Goal: Check status: Check status

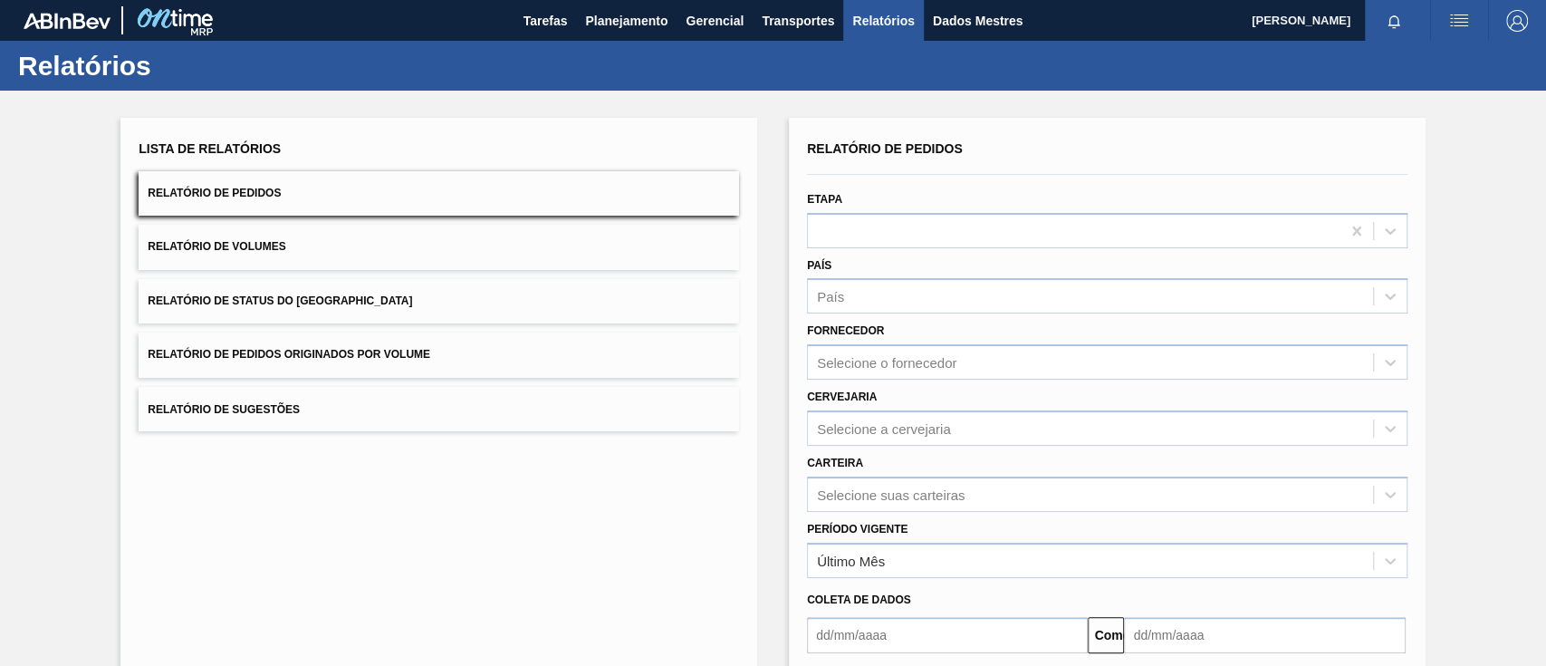
click at [393, 350] on font "Relatório de Pedidos Originados por Volume" at bounding box center [289, 355] width 283 height 13
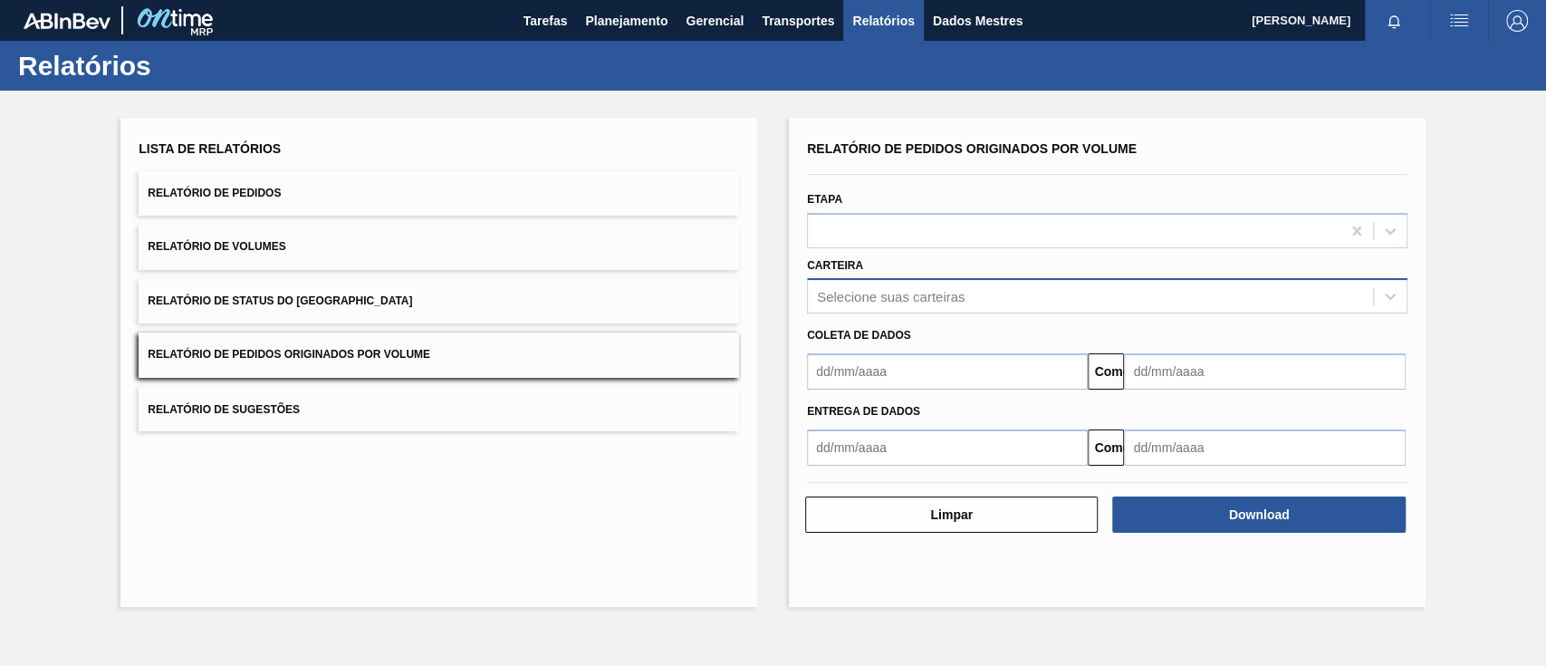
click at [932, 300] on font "Selecione suas carteiras" at bounding box center [891, 296] width 148 height 15
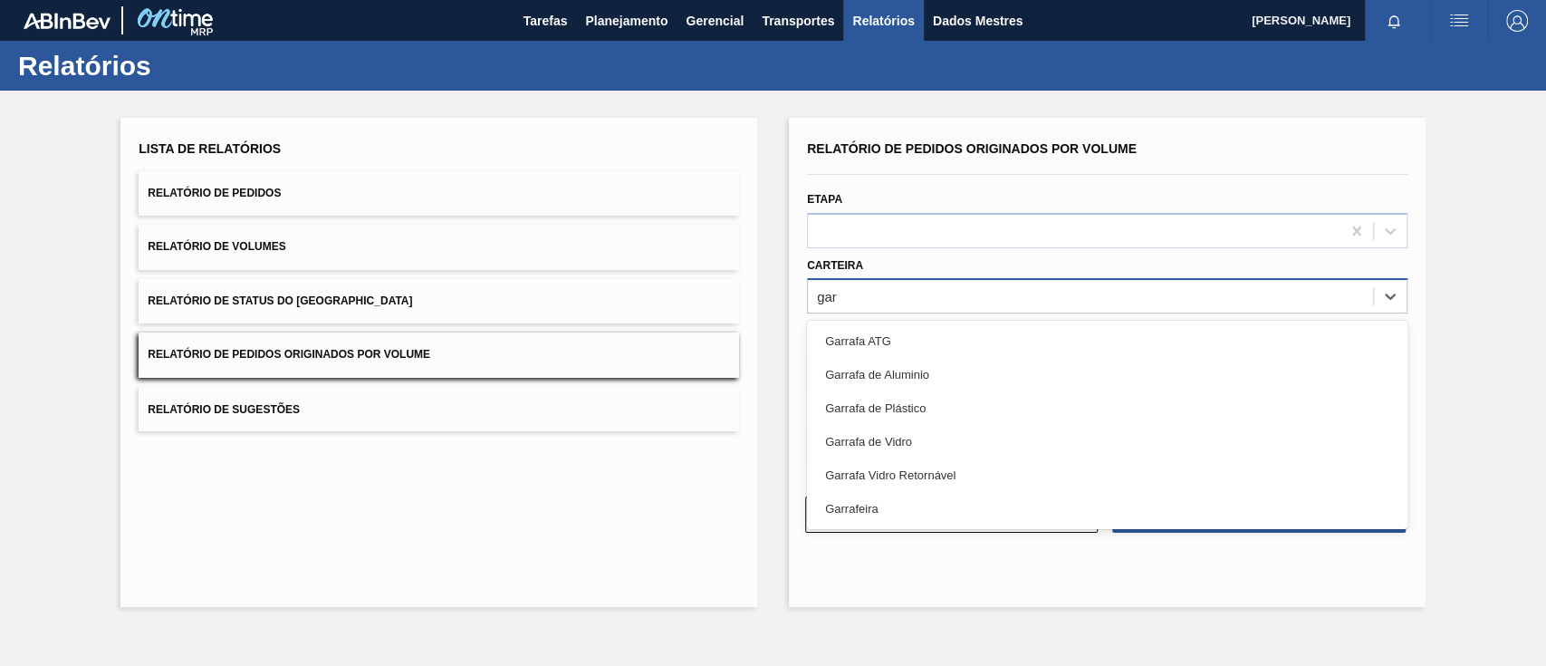
type input "garr"
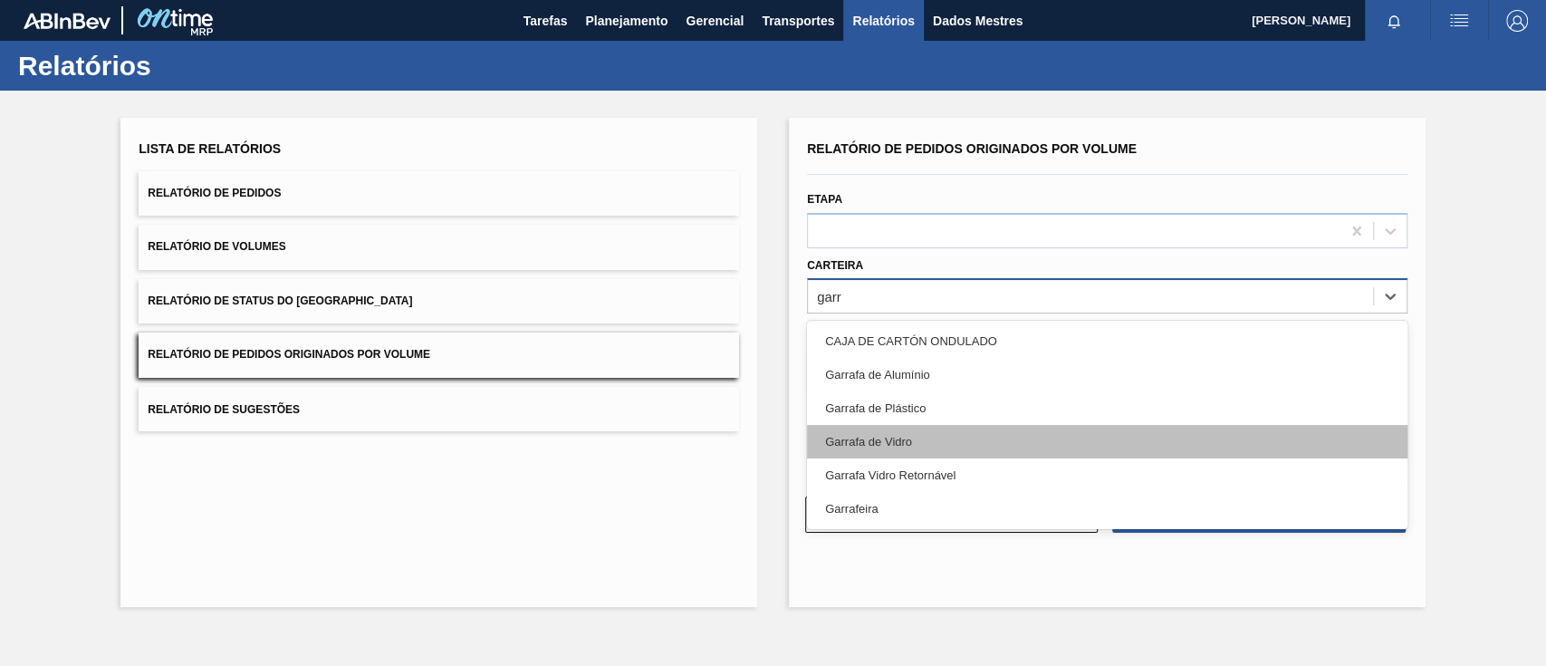
click at [945, 438] on div "Garrafa de Vidro" at bounding box center [1107, 442] width 601 height 34
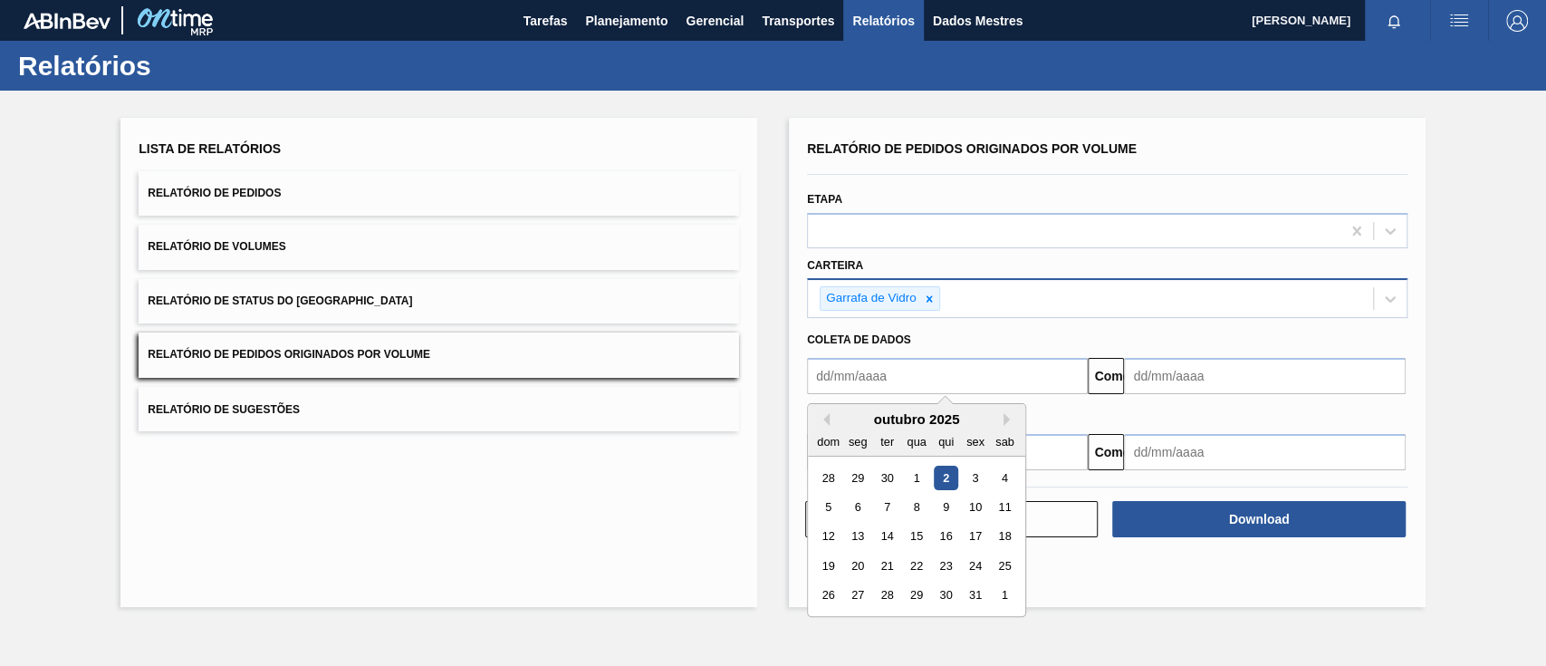
click at [939, 375] on input "text" at bounding box center [947, 376] width 281 height 36
click at [829, 417] on button "Mês anterior" at bounding box center [823, 419] width 13 height 13
click at [848, 490] on div "31 1 2 3 4 5 6" at bounding box center [917, 477] width 206 height 29
click at [848, 483] on div "1" at bounding box center [858, 478] width 24 height 24
type input "[DATE]"
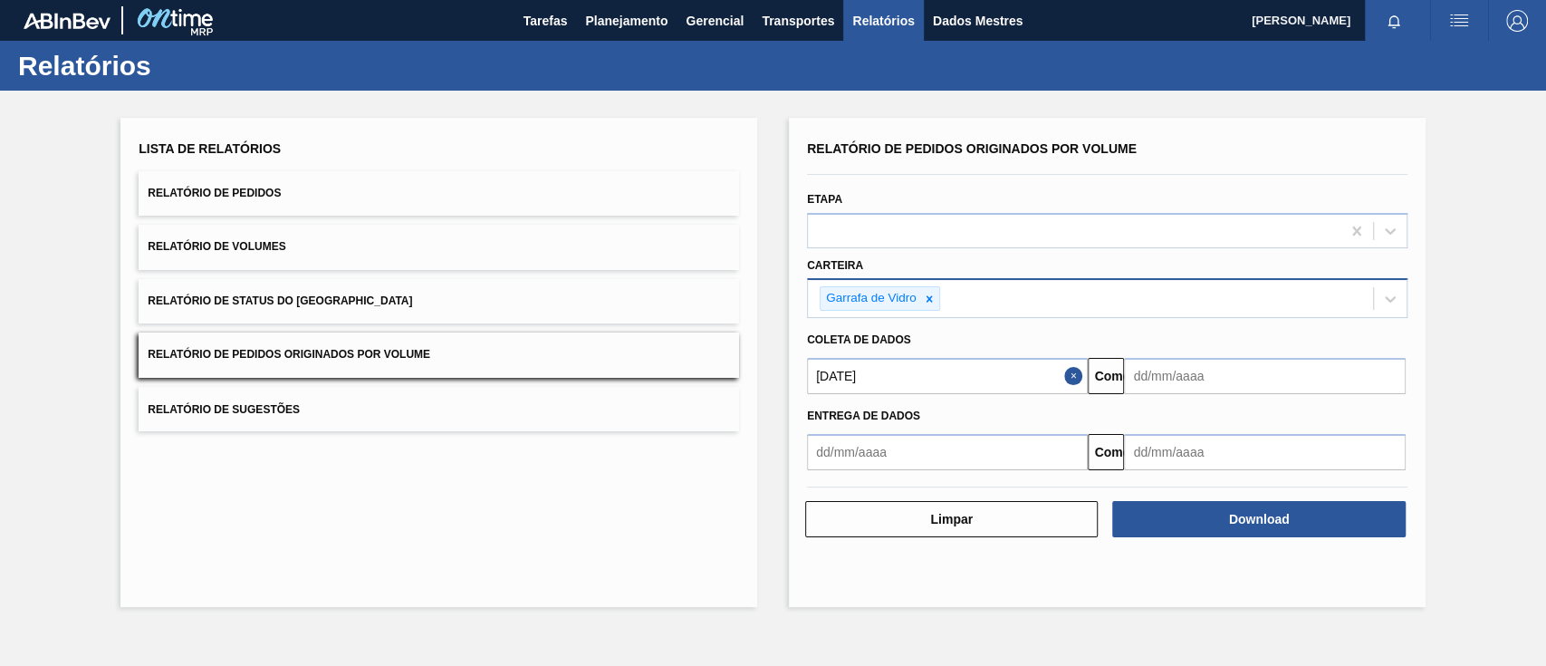
click at [1173, 379] on input "text" at bounding box center [1264, 376] width 281 height 36
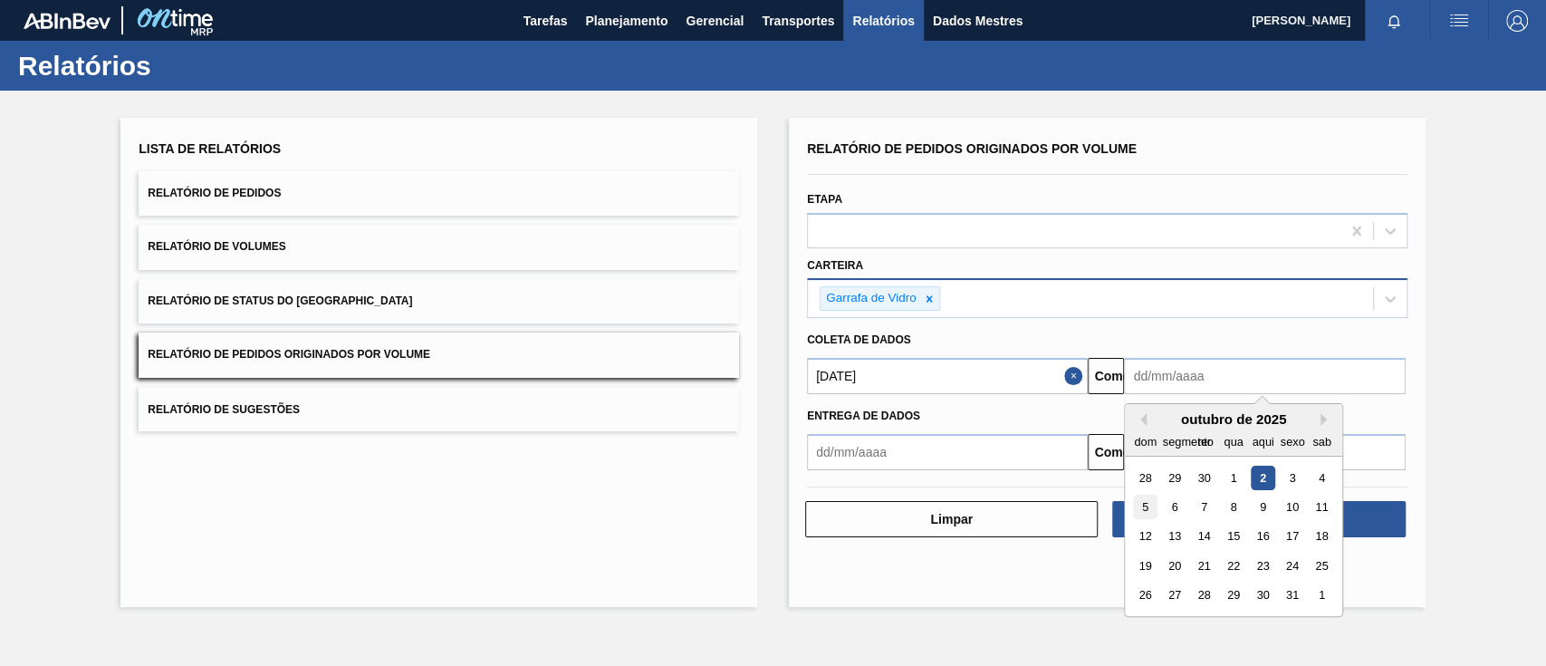
click at [1145, 510] on font "5" at bounding box center [1145, 507] width 6 height 14
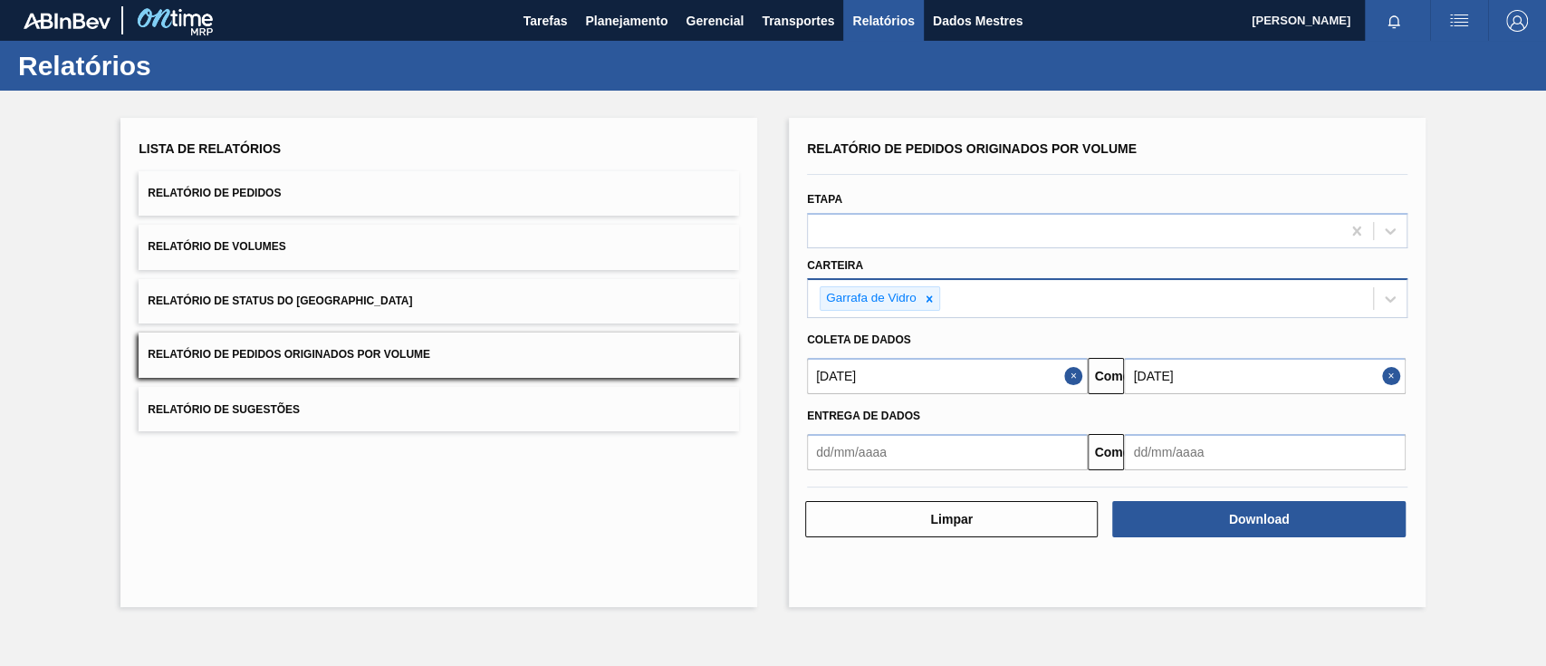
click at [1325, 373] on input "[DATE]" at bounding box center [1264, 376] width 281 height 36
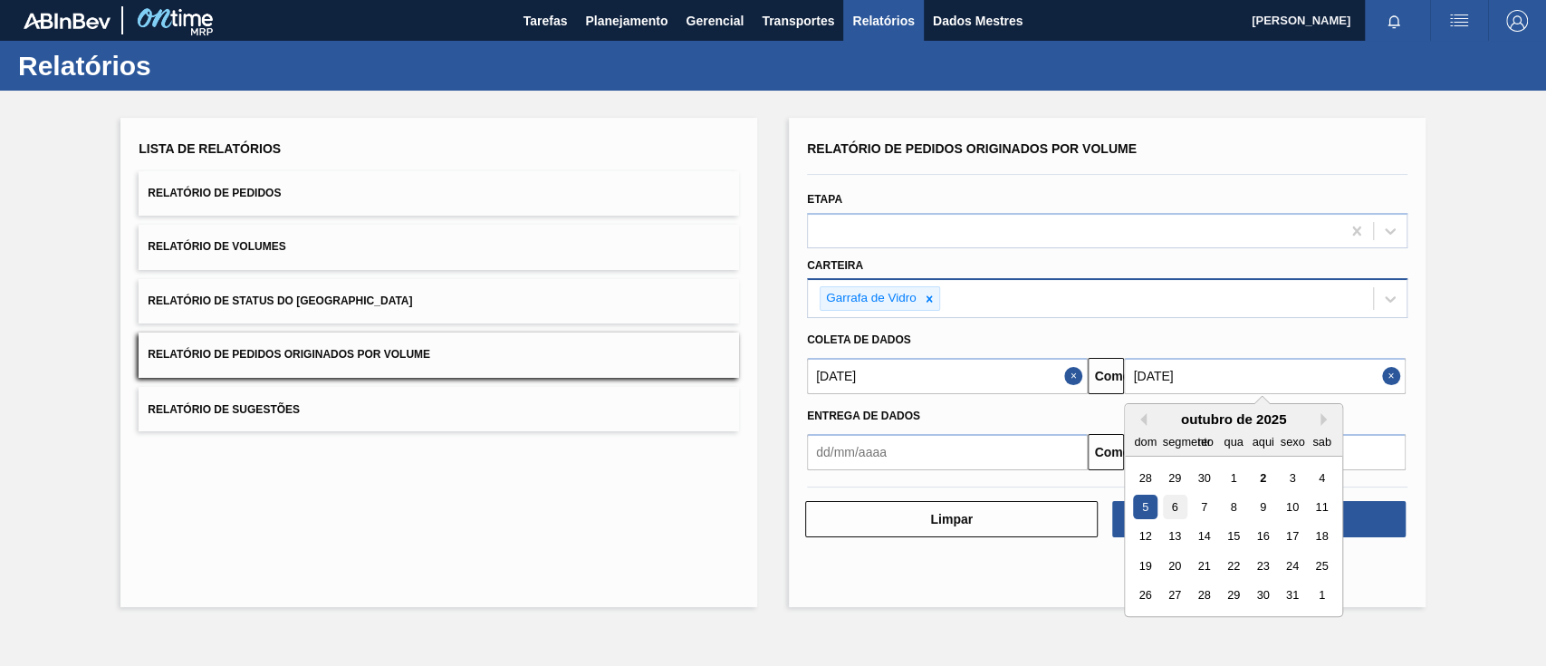
click at [1180, 514] on div "6" at bounding box center [1175, 507] width 24 height 24
type input "[DATE]"
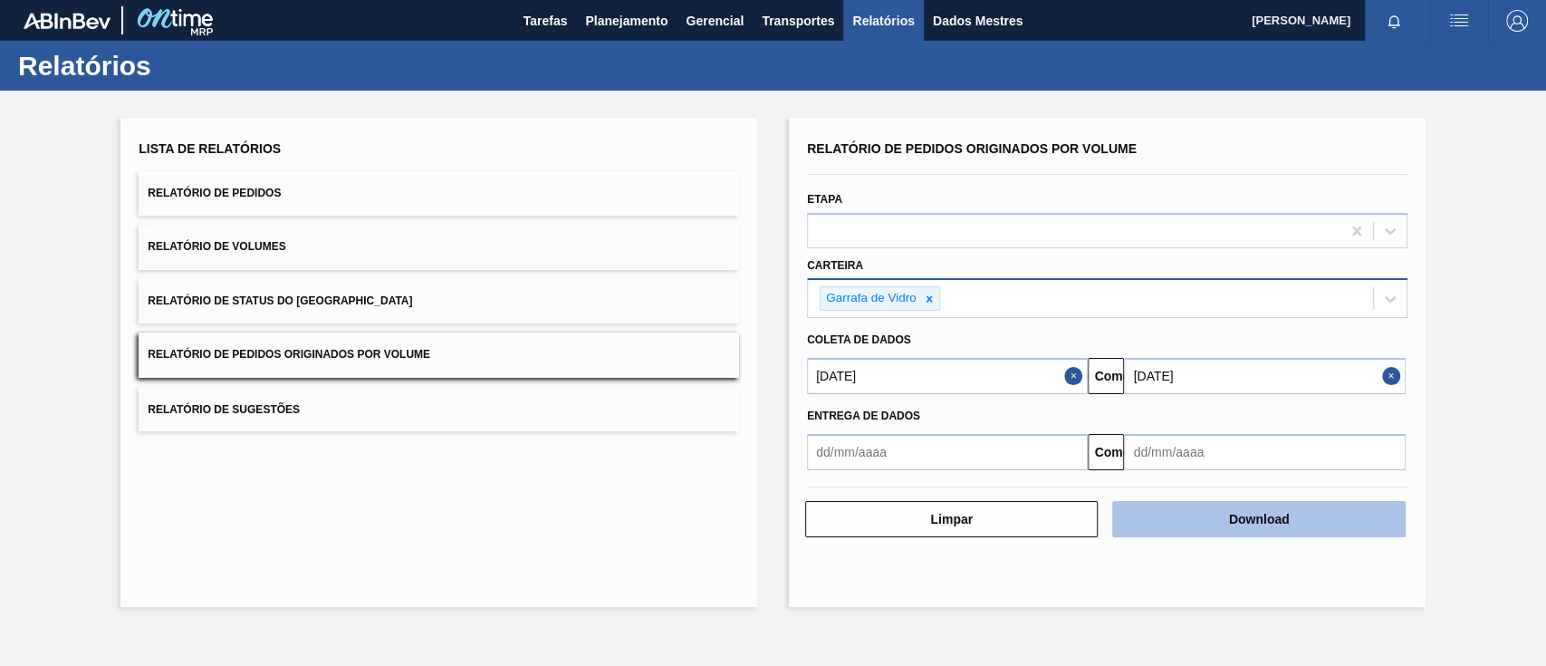
click at [1203, 517] on button "Download" at bounding box center [1259, 519] width 293 height 36
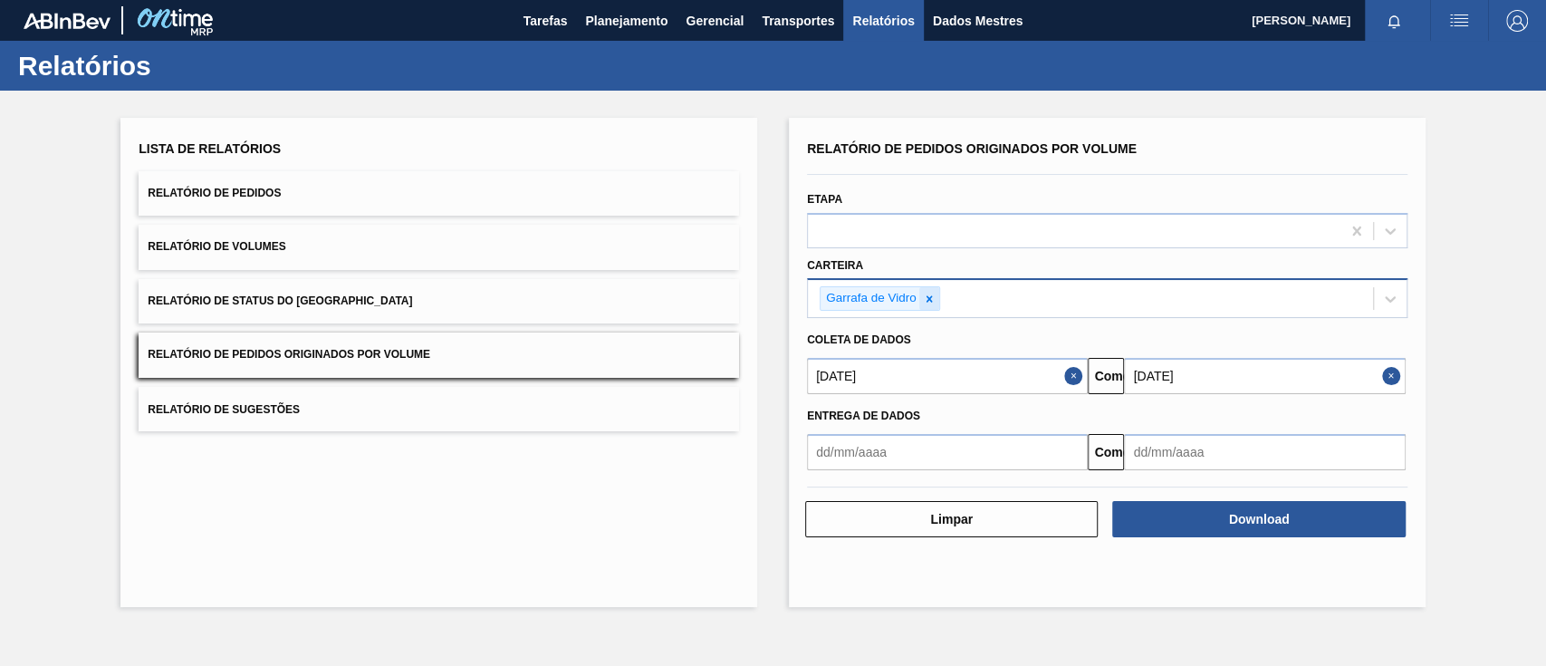
click at [928, 294] on icon at bounding box center [929, 299] width 13 height 13
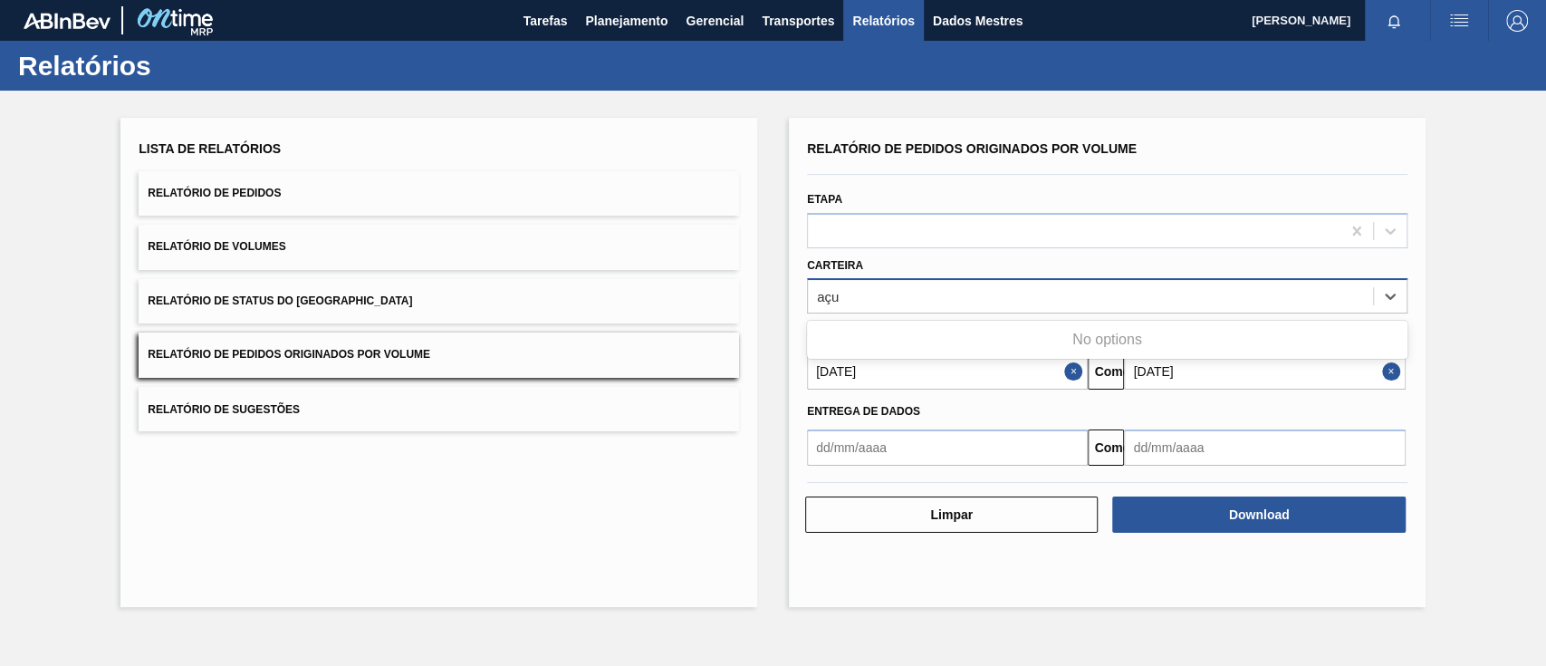
type input "aç"
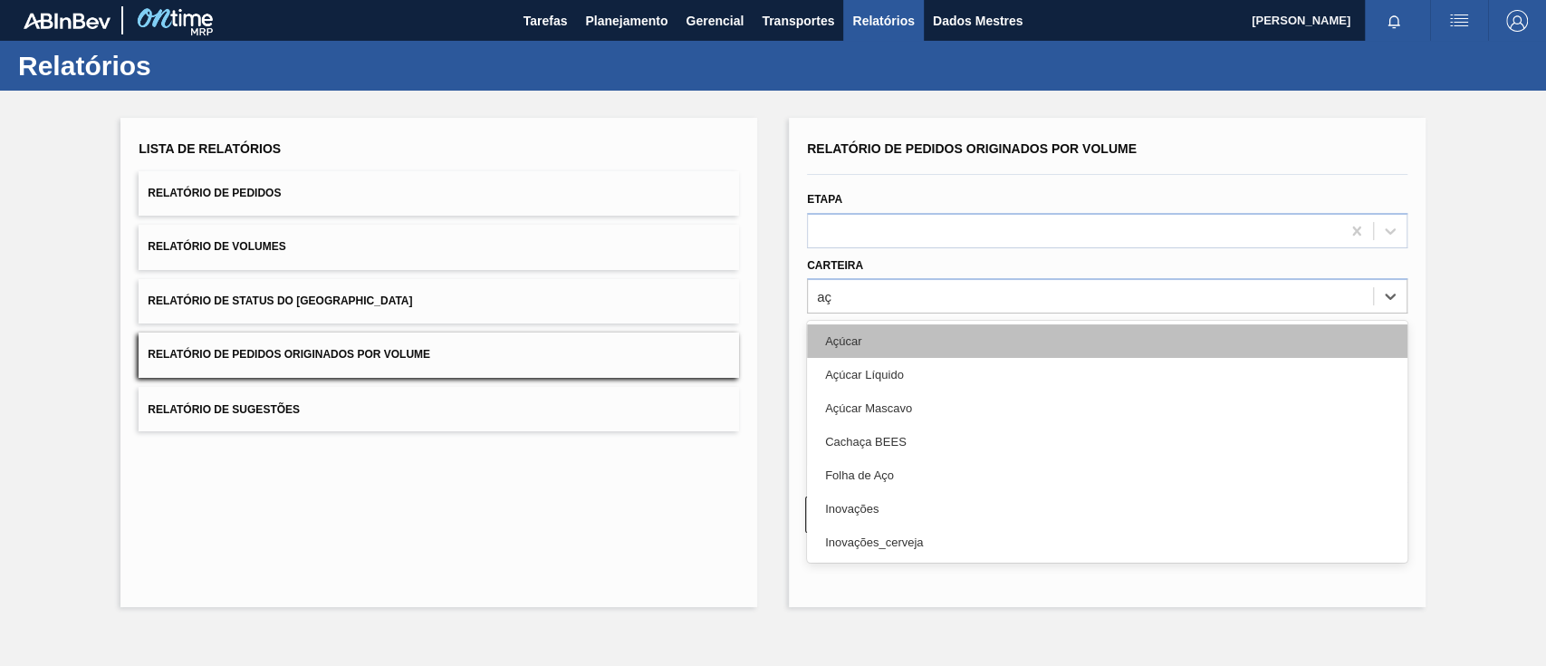
click at [906, 346] on div "Açúcar" at bounding box center [1107, 341] width 601 height 34
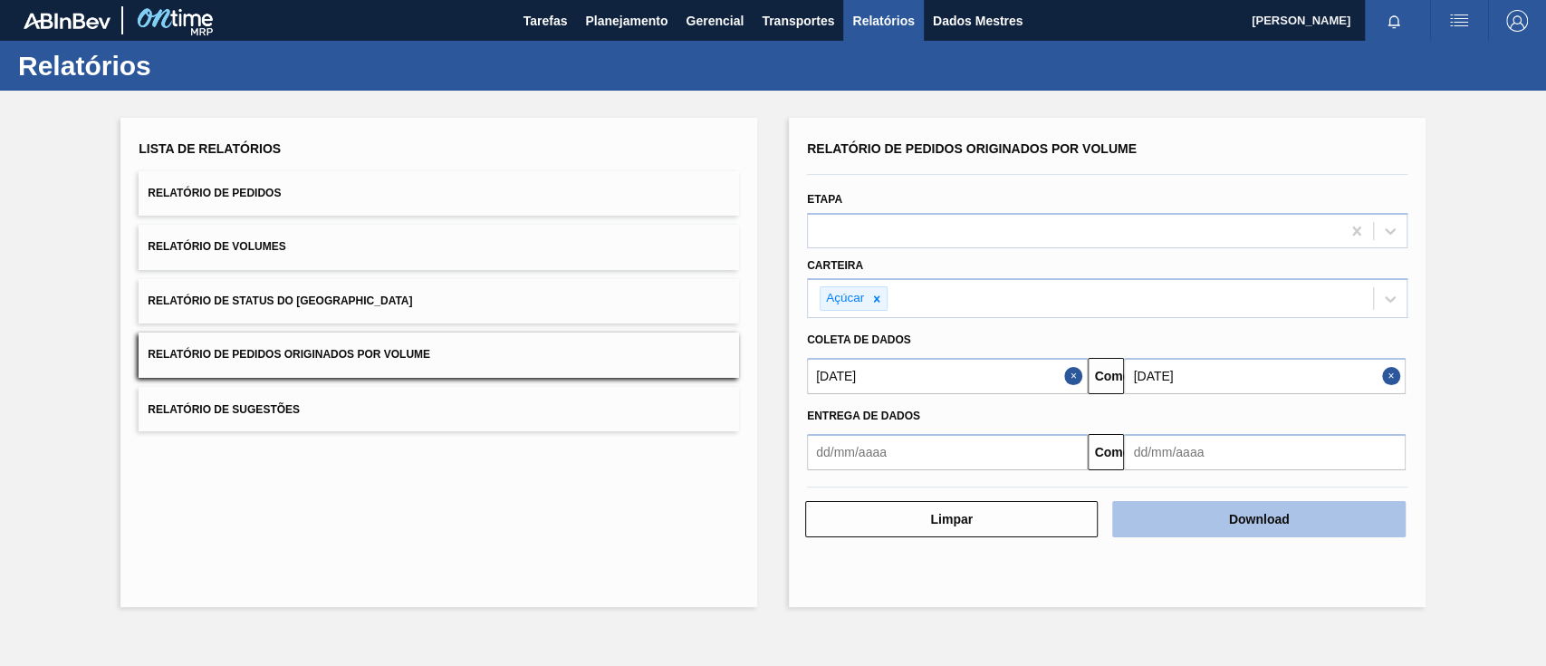
click at [1228, 523] on button "Download" at bounding box center [1259, 519] width 293 height 36
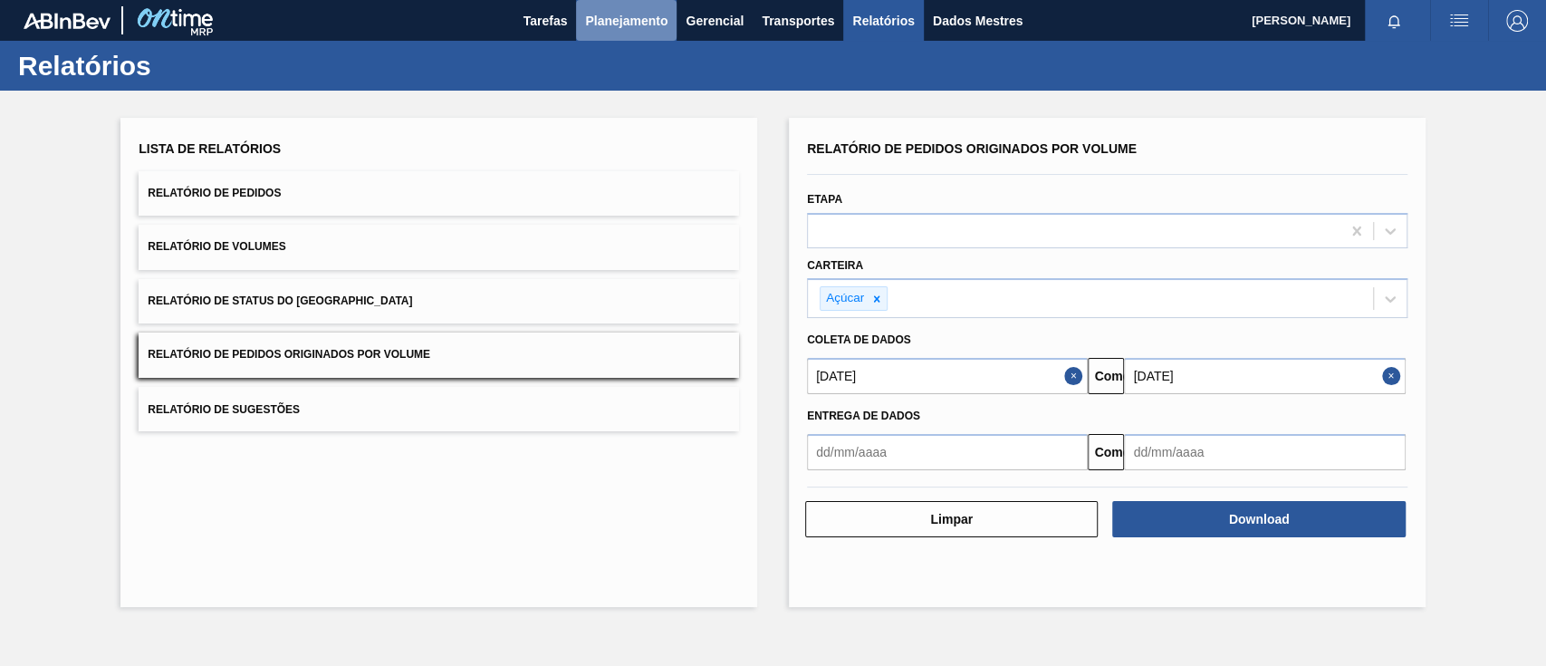
click at [581, 15] on button "Planejamento" at bounding box center [626, 20] width 101 height 41
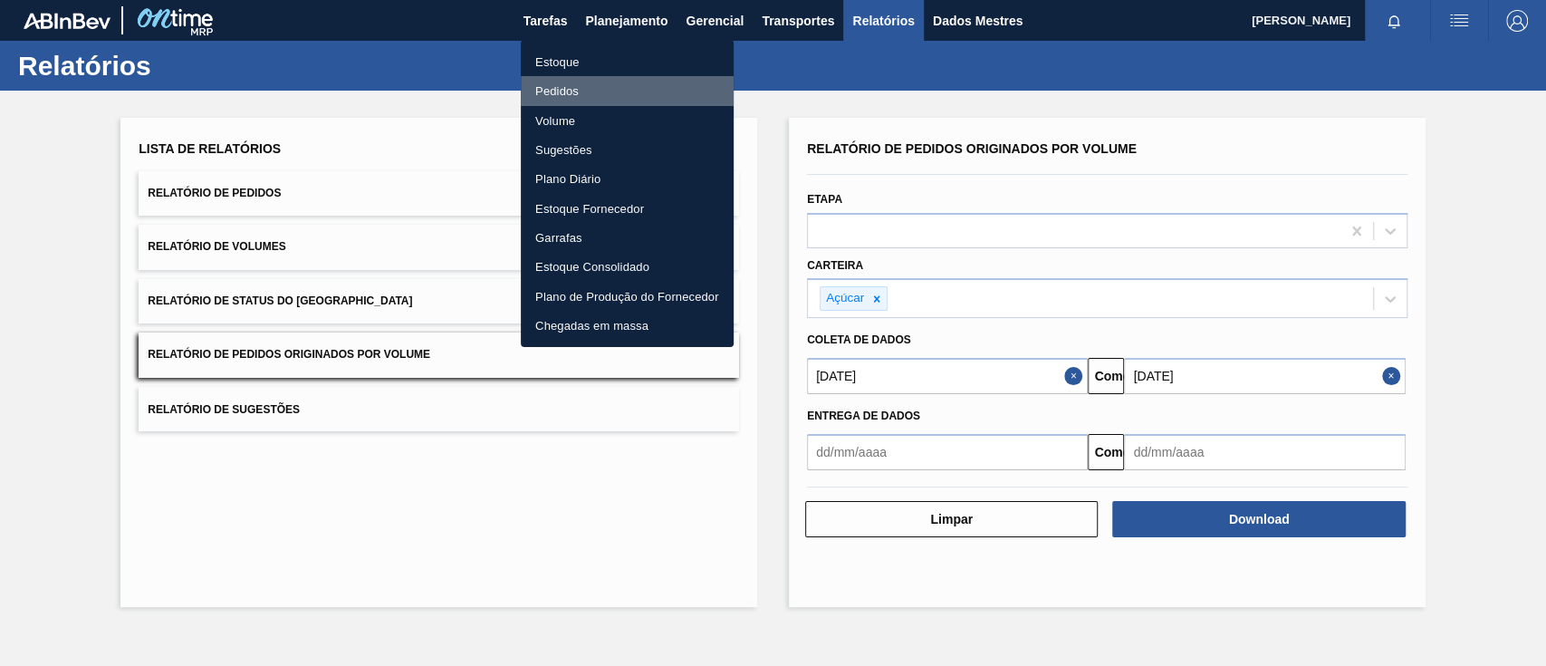
click at [554, 82] on font "Pedidos" at bounding box center [556, 91] width 43 height 18
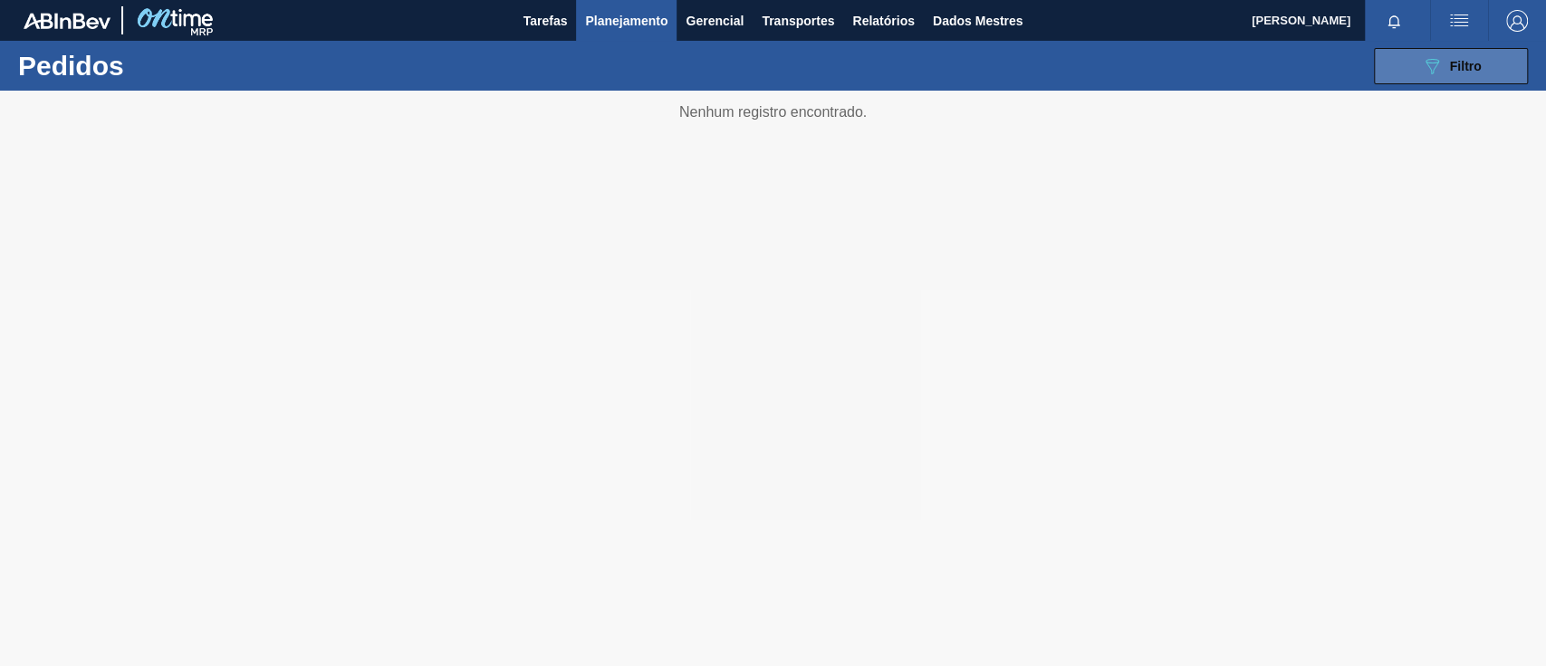
click at [1428, 63] on icon at bounding box center [1433, 66] width 14 height 15
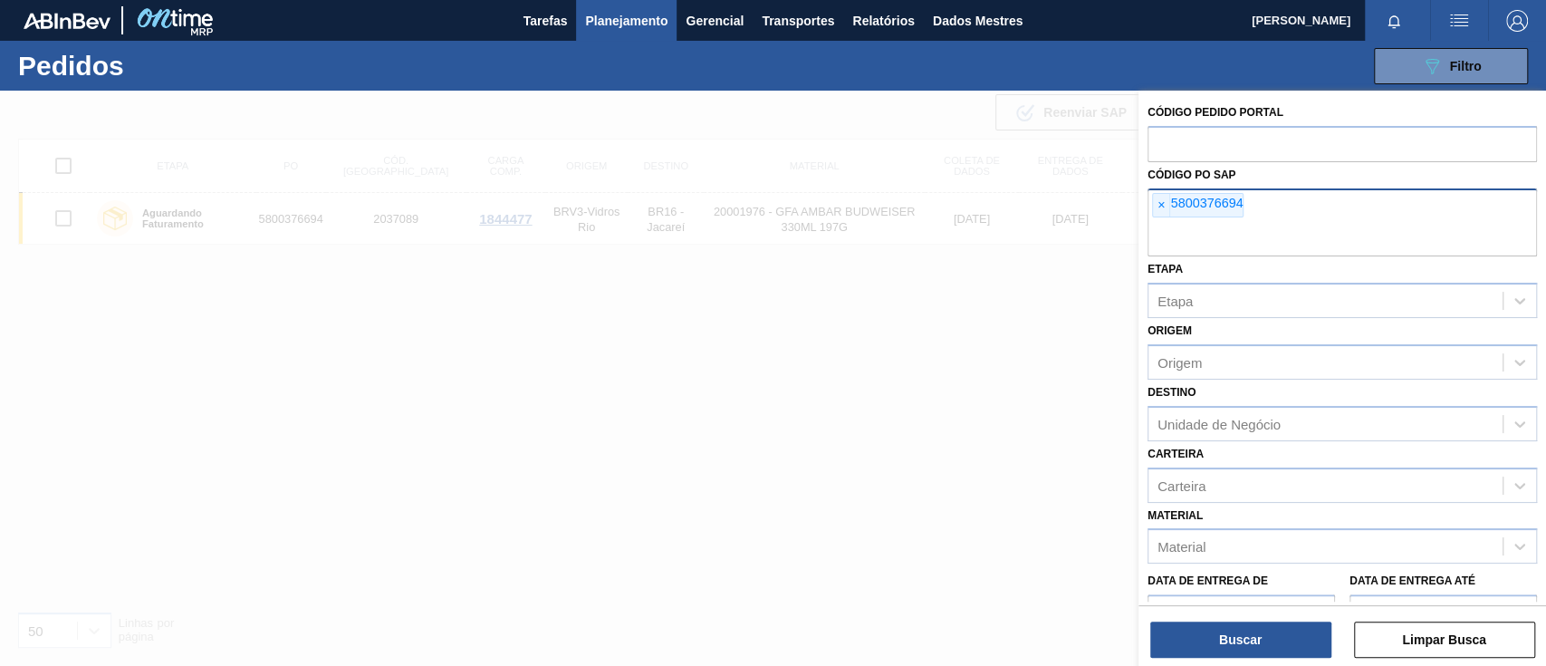
click at [1161, 204] on font "×" at bounding box center [1161, 205] width 7 height 14
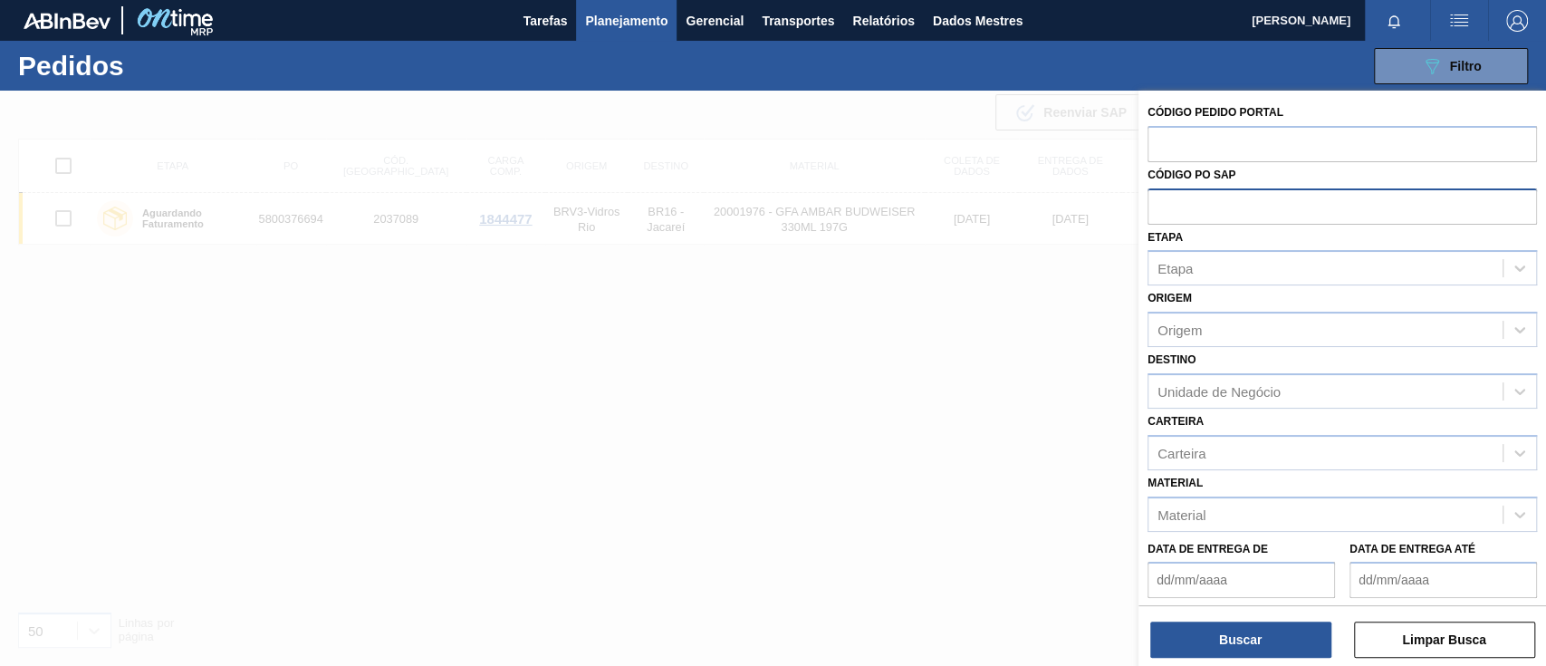
paste input "5800377559"
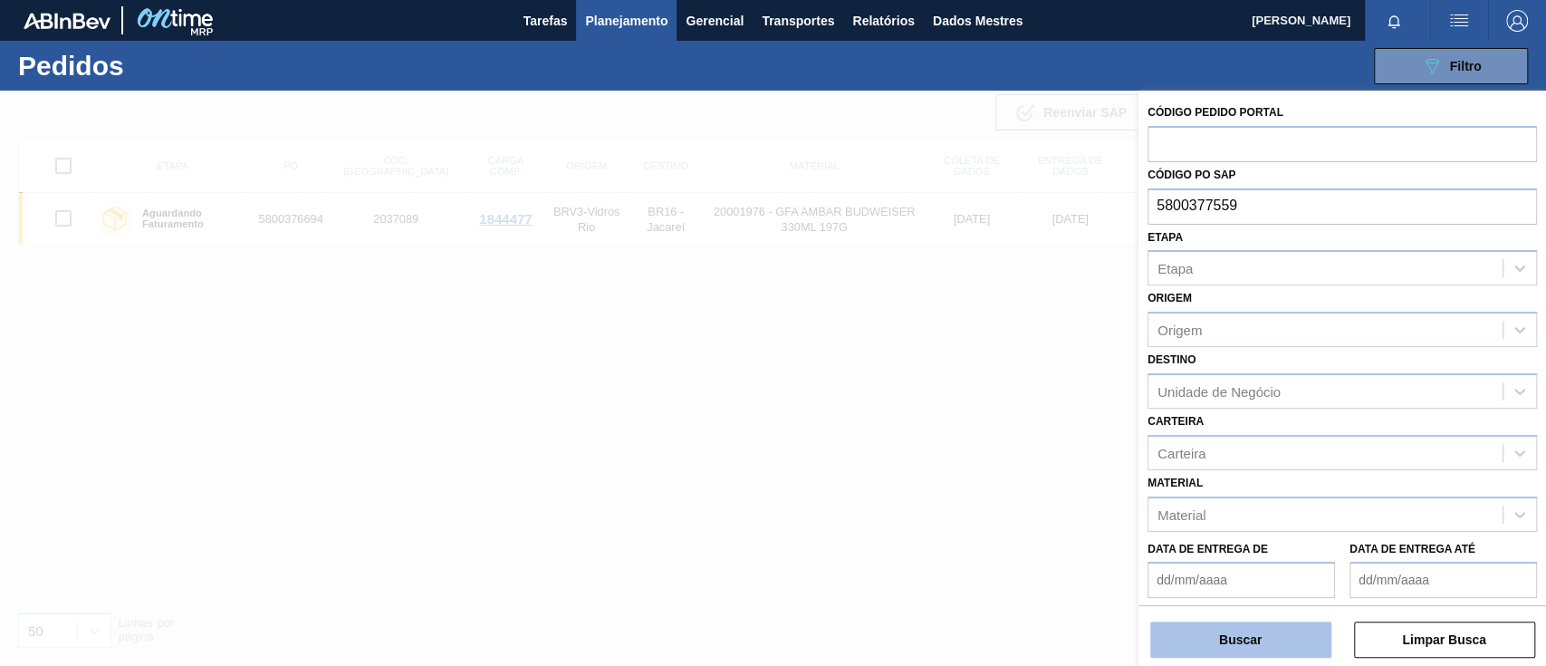
type input "5800377559"
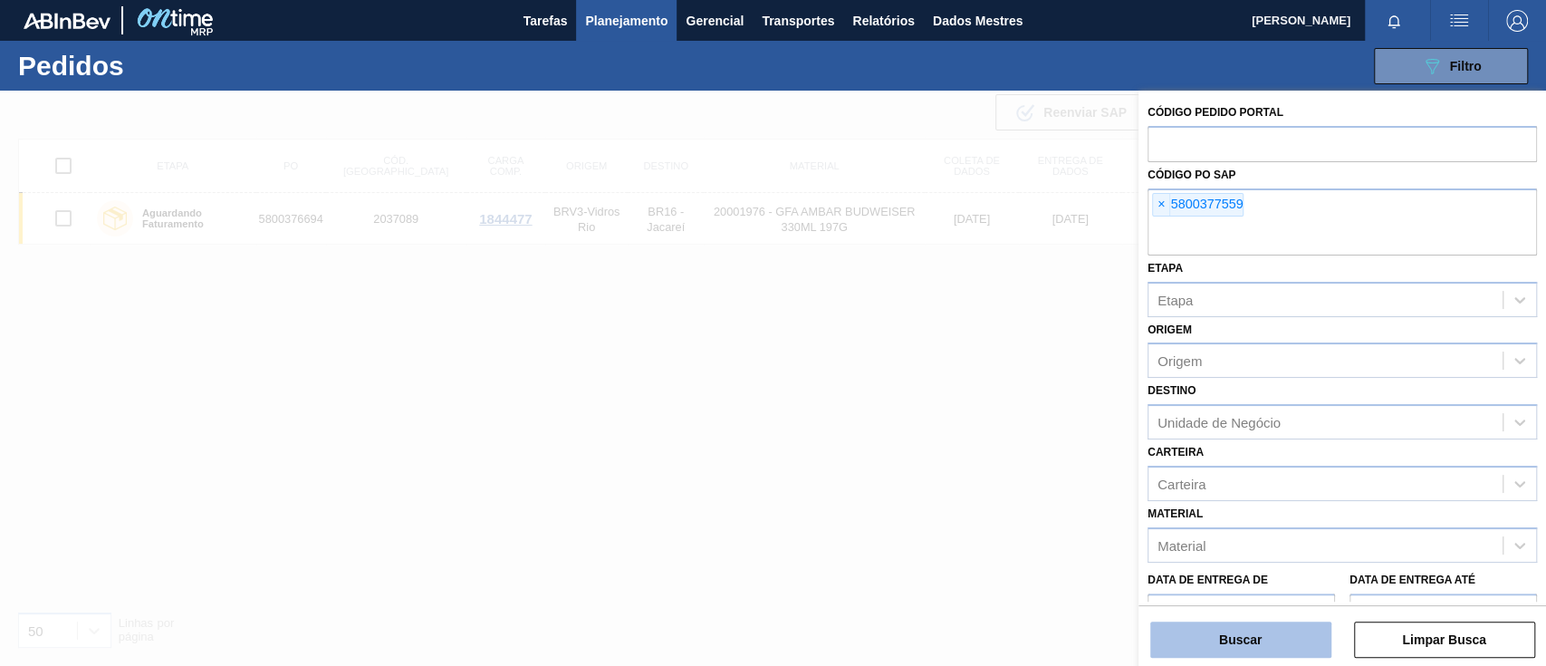
click at [1281, 636] on button "Buscar" at bounding box center [1241, 639] width 181 height 36
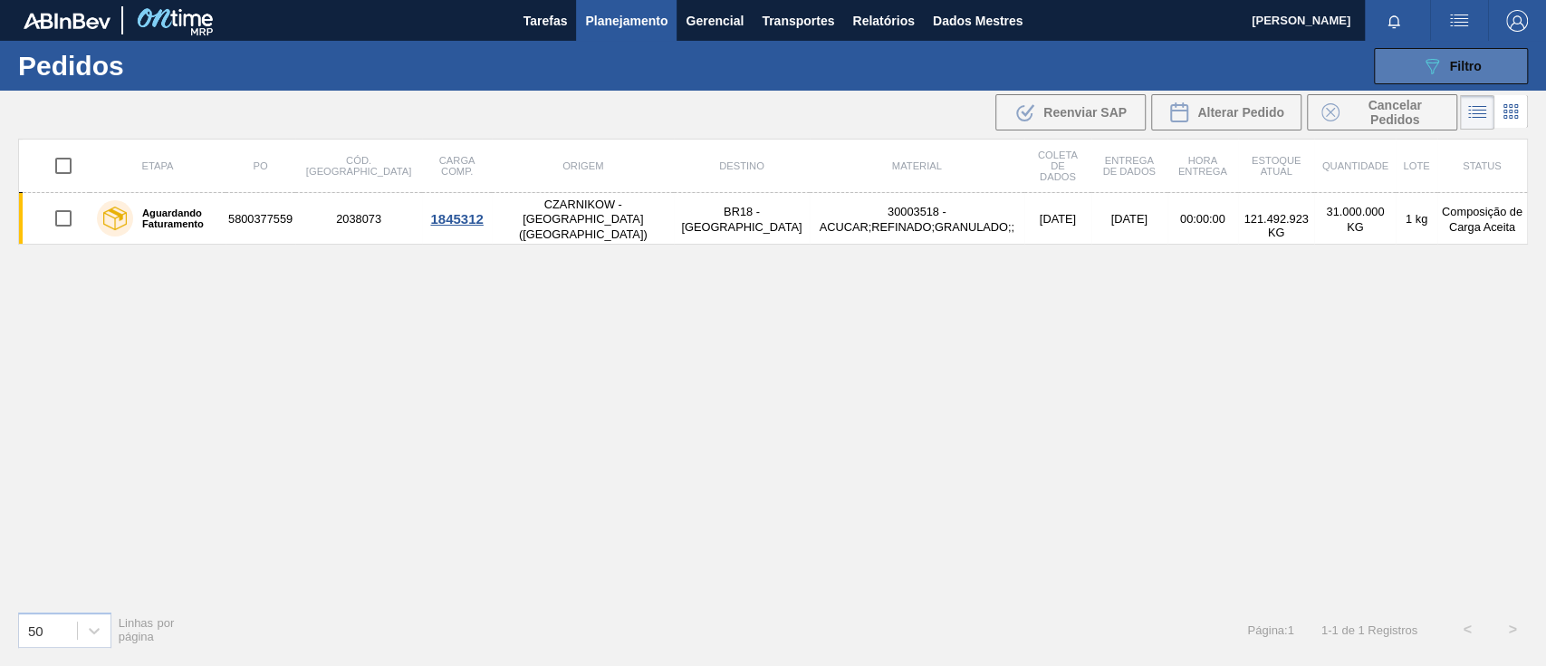
click at [1437, 67] on icon "089F7B8B-B2A5-4AFE-B5C0-19BA573D28AC" at bounding box center [1432, 66] width 22 height 22
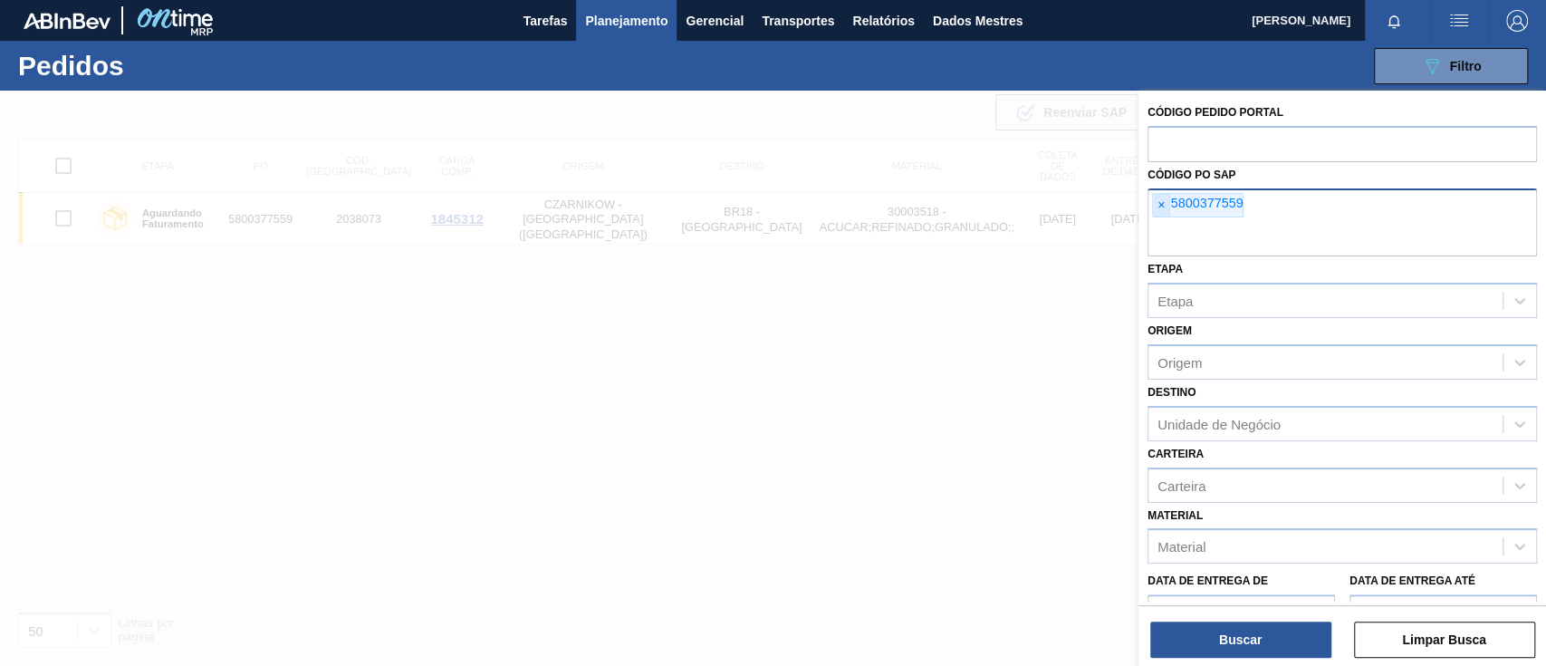
click at [1161, 204] on font "×" at bounding box center [1161, 205] width 7 height 14
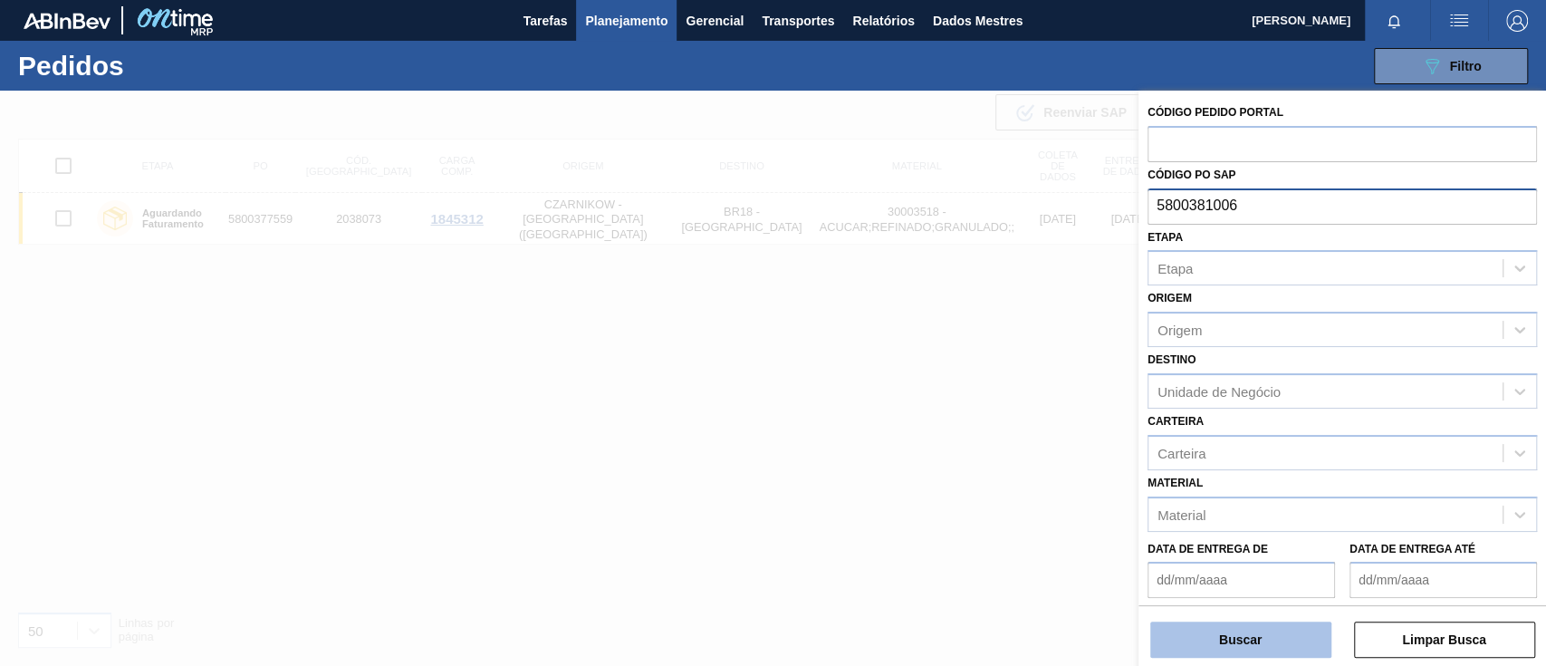
type input "5800381006"
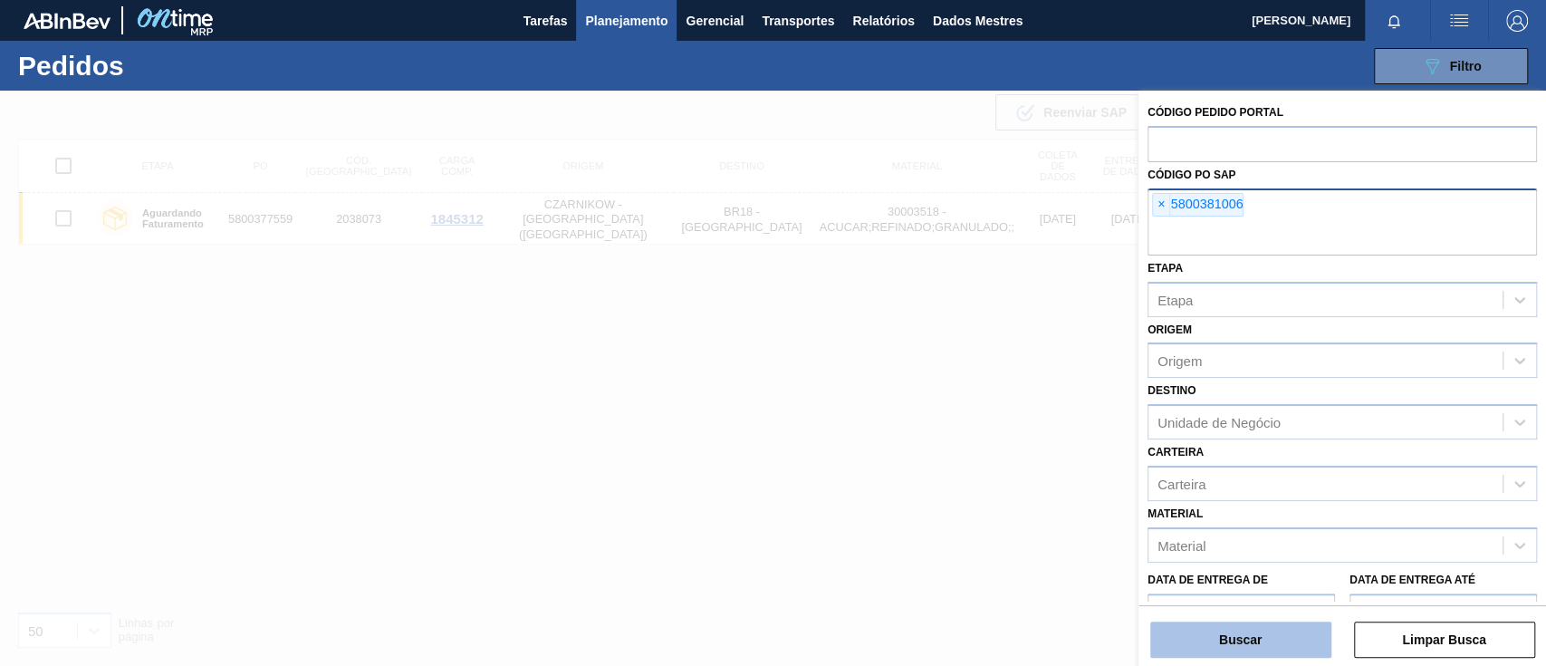
click at [1262, 650] on button "Buscar" at bounding box center [1241, 639] width 181 height 36
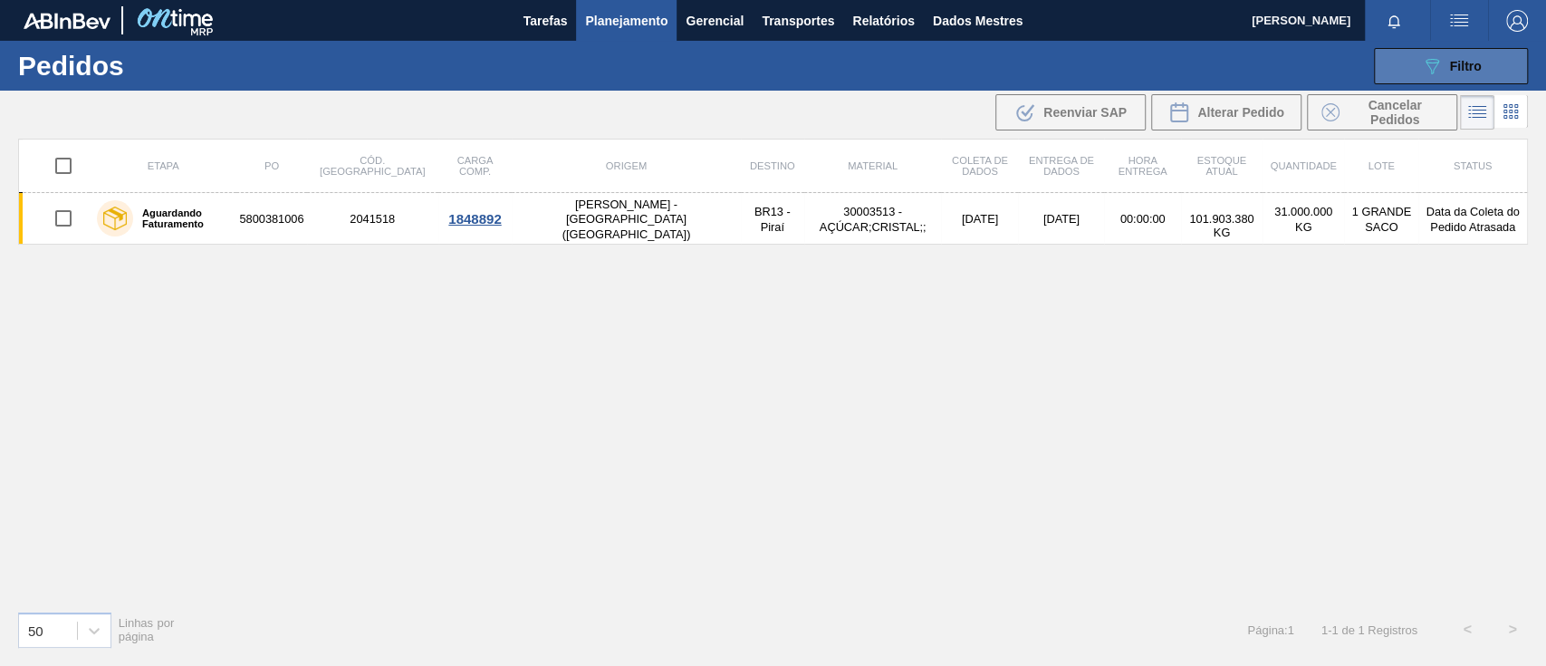
click at [1428, 67] on icon "089F7B8B-B2A5-4AFE-B5C0-19BA573D28AC" at bounding box center [1432, 66] width 22 height 22
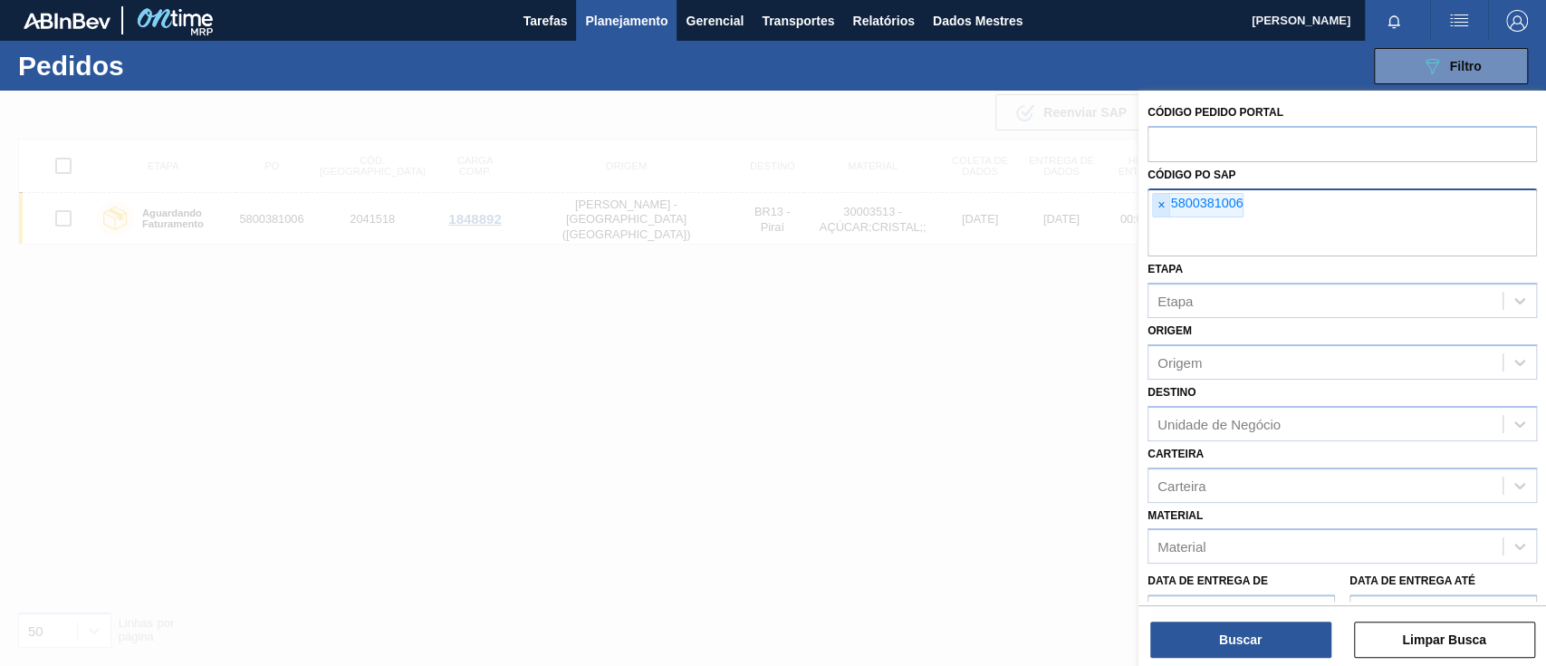
click at [1156, 207] on span "×" at bounding box center [1161, 206] width 17 height 24
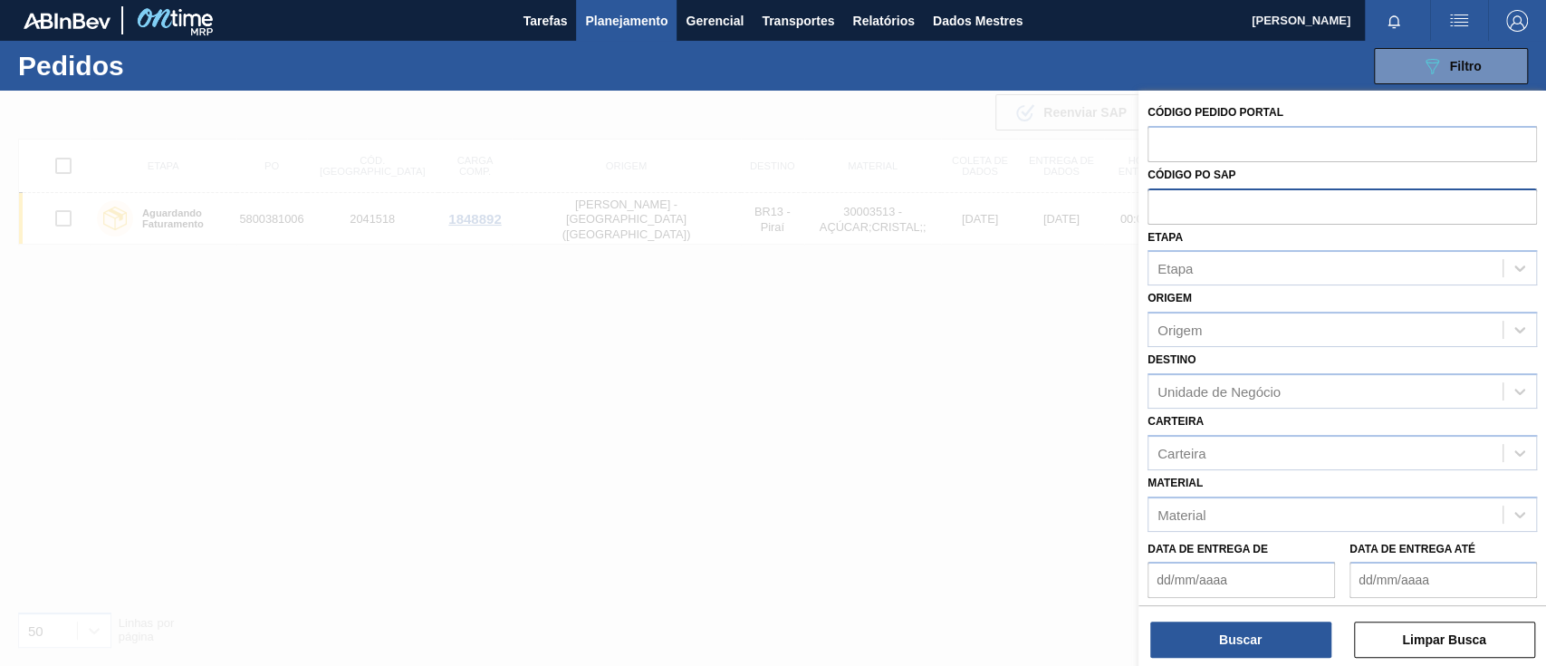
paste input "5800377559"
type input "5800377559"
click at [1242, 645] on font "Buscar" at bounding box center [1240, 639] width 43 height 14
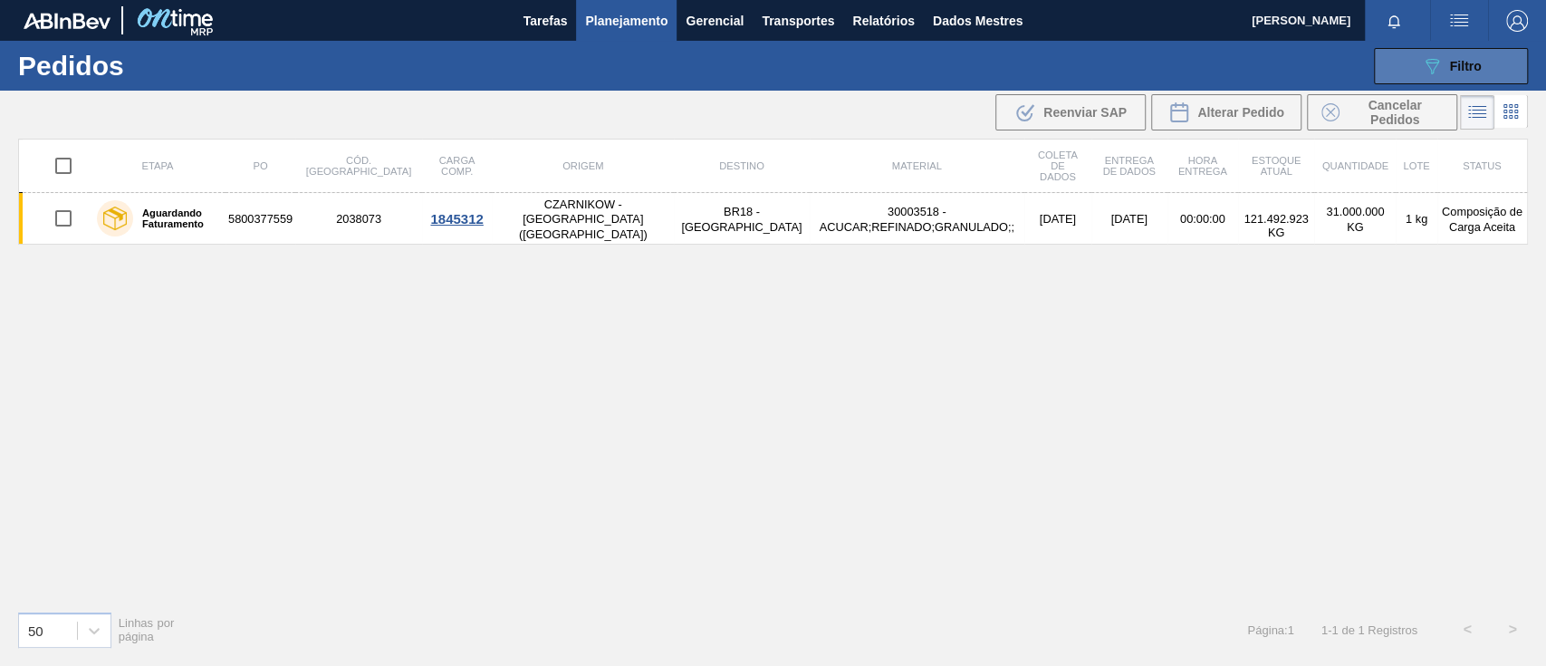
click at [1421, 59] on icon "089F7B8B-B2A5-4AFE-B5C0-19BA573D28AC" at bounding box center [1432, 66] width 22 height 22
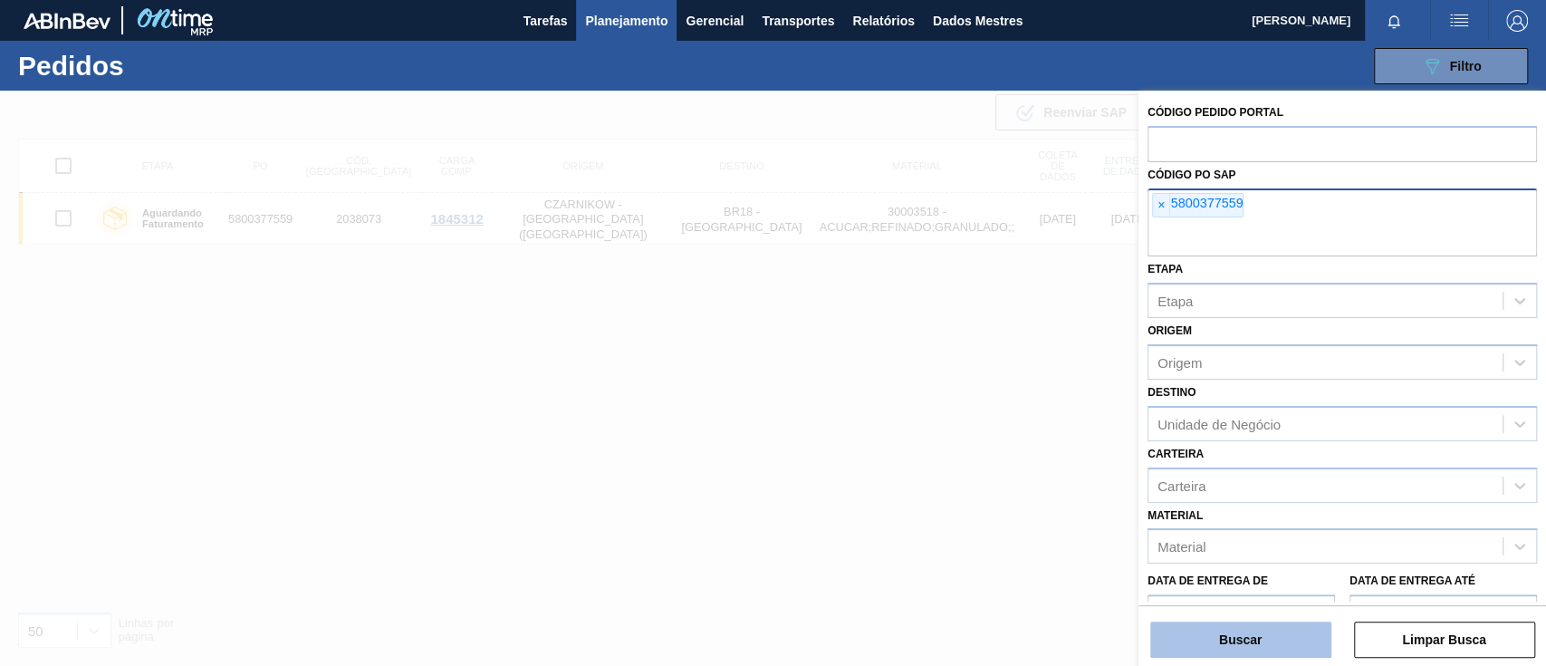
click at [1274, 637] on button "Buscar" at bounding box center [1241, 639] width 181 height 36
